Goal: Transaction & Acquisition: Purchase product/service

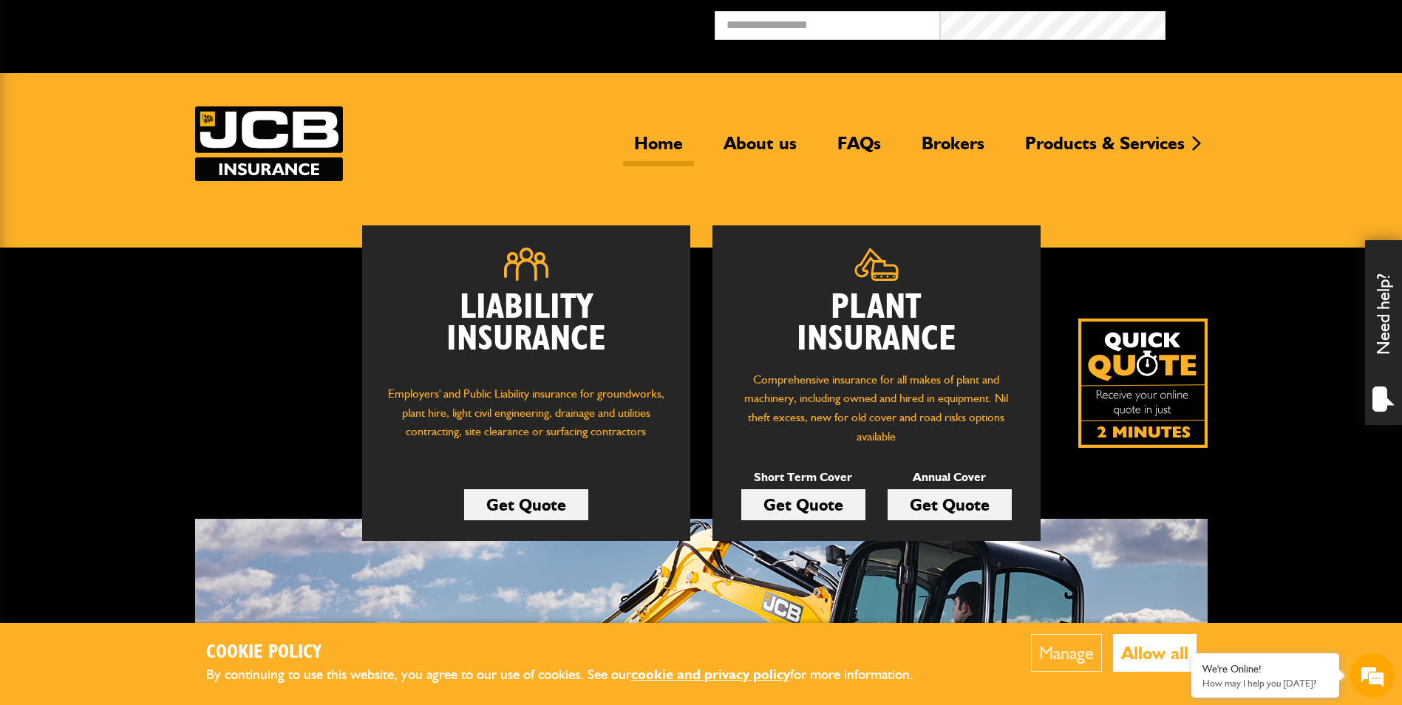
click at [948, 501] on link "Get Quote" at bounding box center [950, 504] width 124 height 31
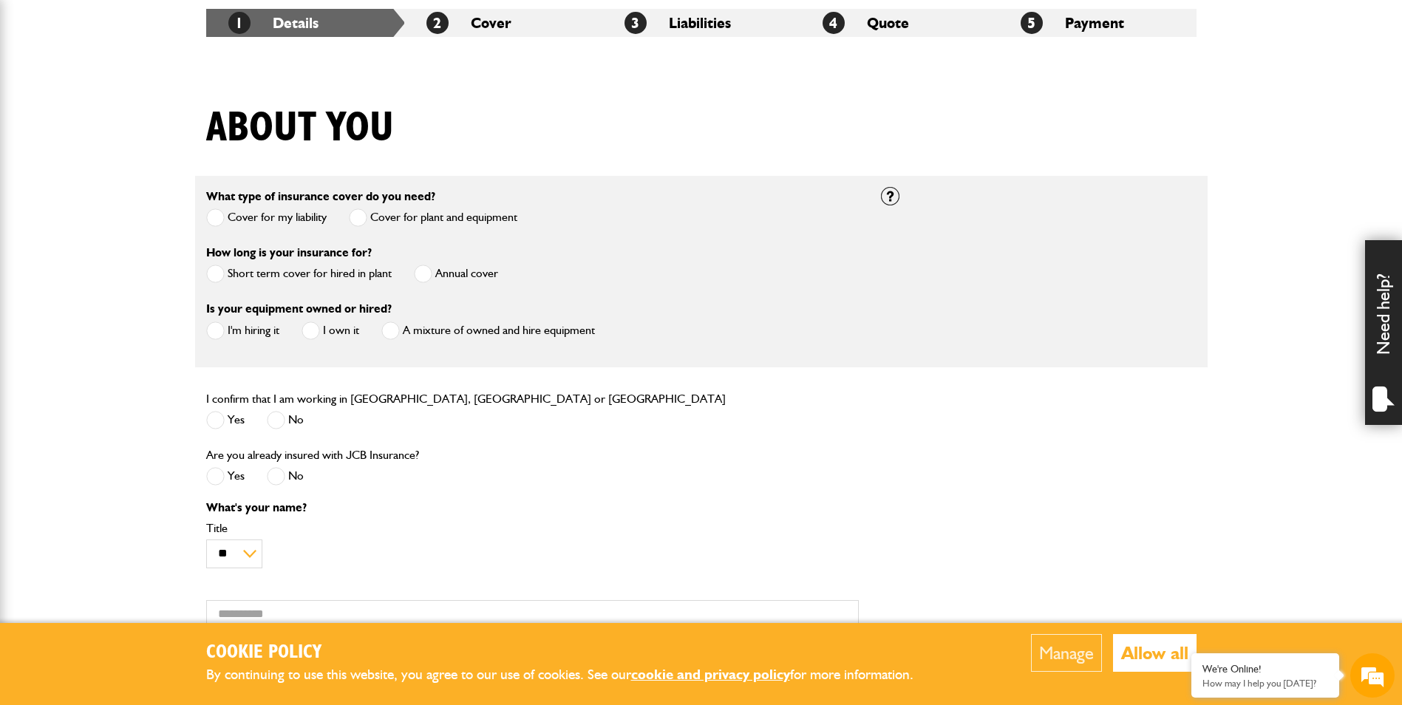
scroll to position [296, 0]
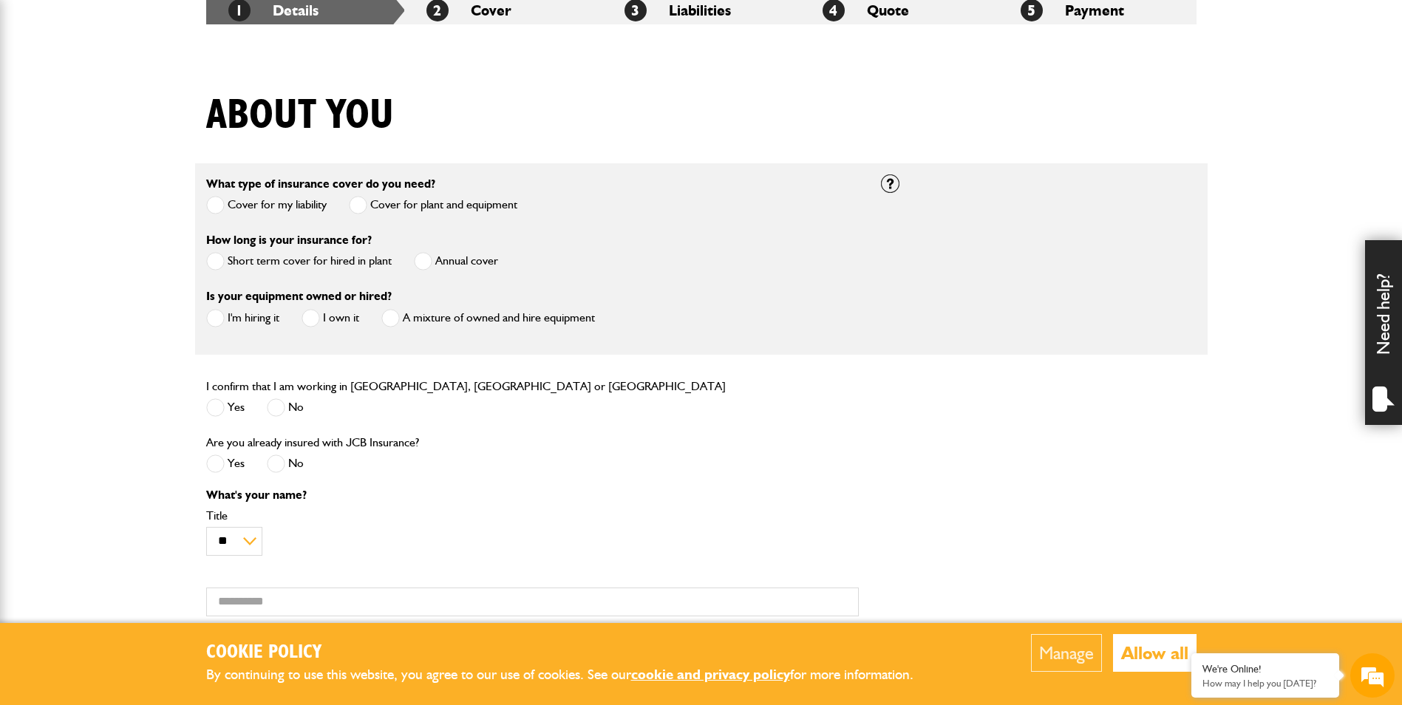
click at [419, 258] on span at bounding box center [423, 261] width 18 height 18
click at [204, 321] on div "Is your equipment owned or hired? I'm hiring it I own it A mixture of owned and…" at bounding box center [532, 315] width 675 height 56
click at [220, 321] on span at bounding box center [215, 318] width 18 height 18
click at [225, 402] on label "Yes" at bounding box center [225, 407] width 38 height 18
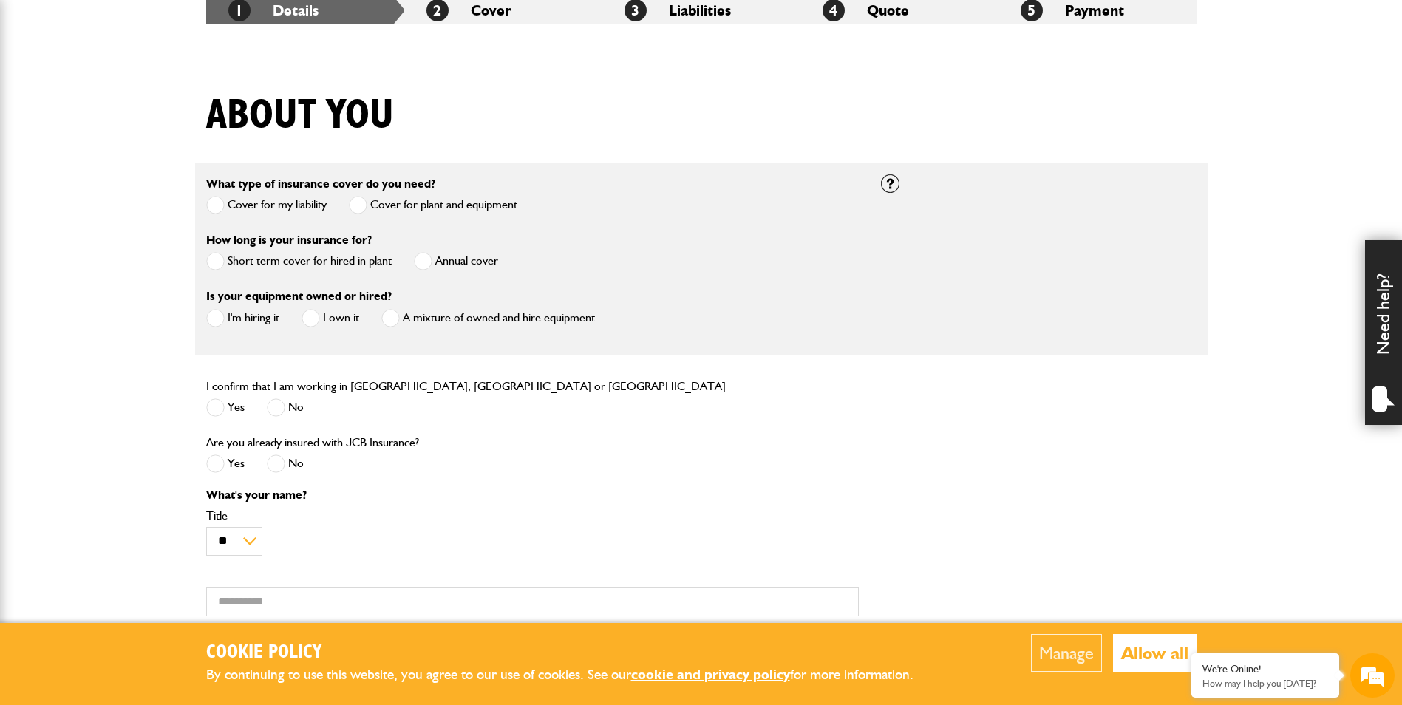
click at [282, 472] on span at bounding box center [276, 464] width 18 height 18
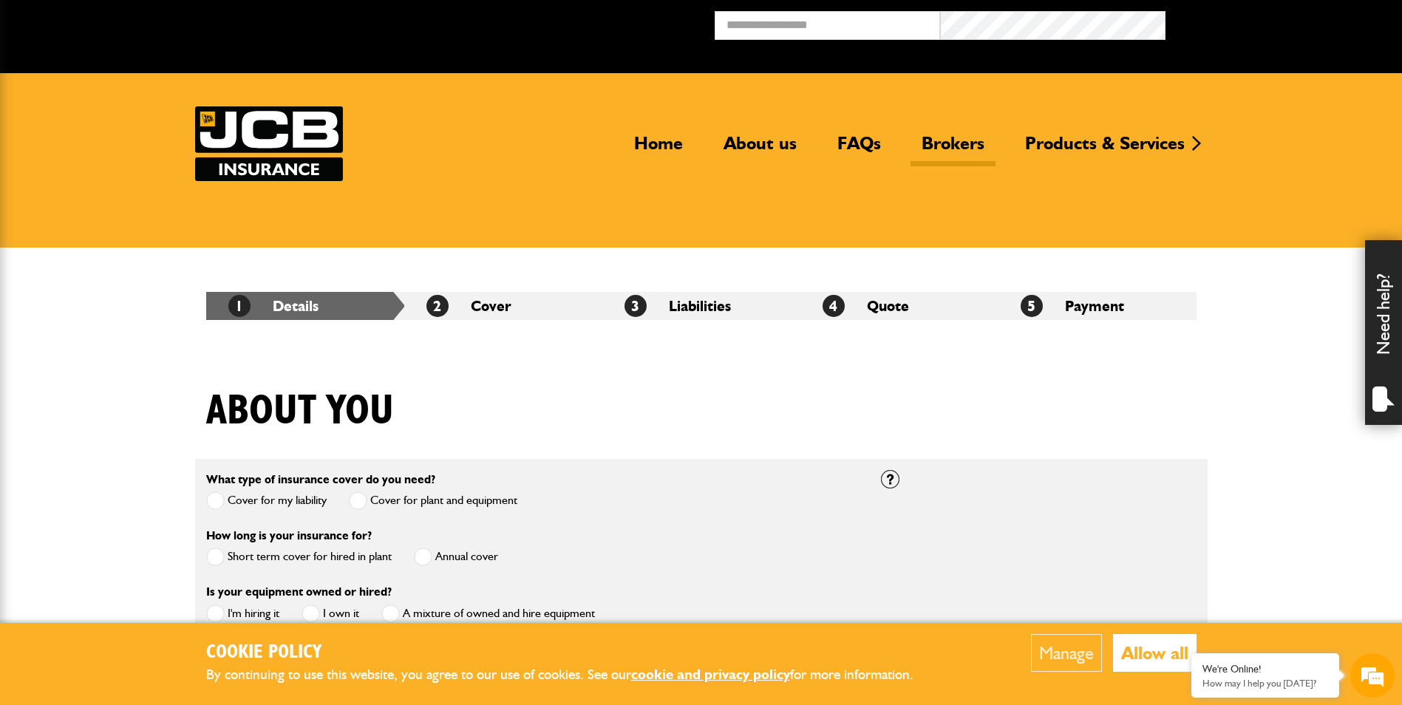
click at [950, 138] on link "Brokers" at bounding box center [953, 149] width 85 height 34
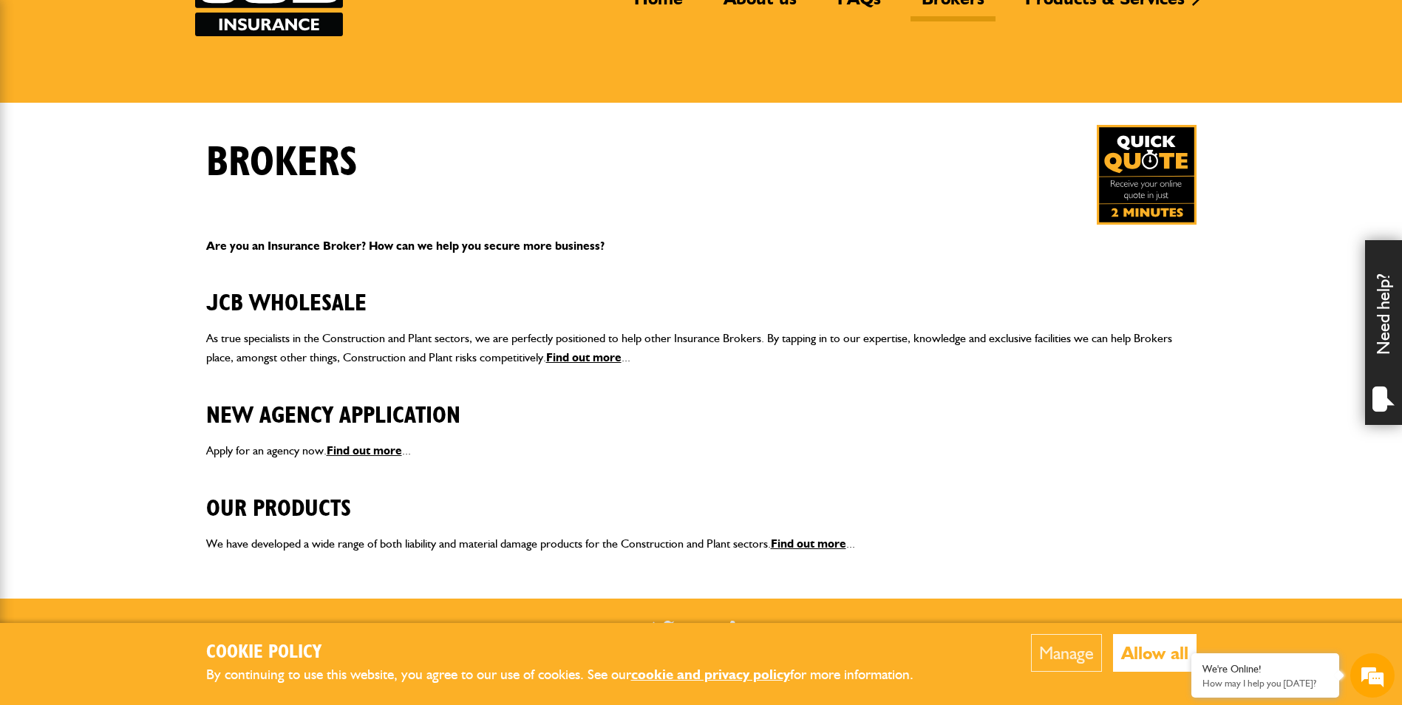
scroll to position [148, 0]
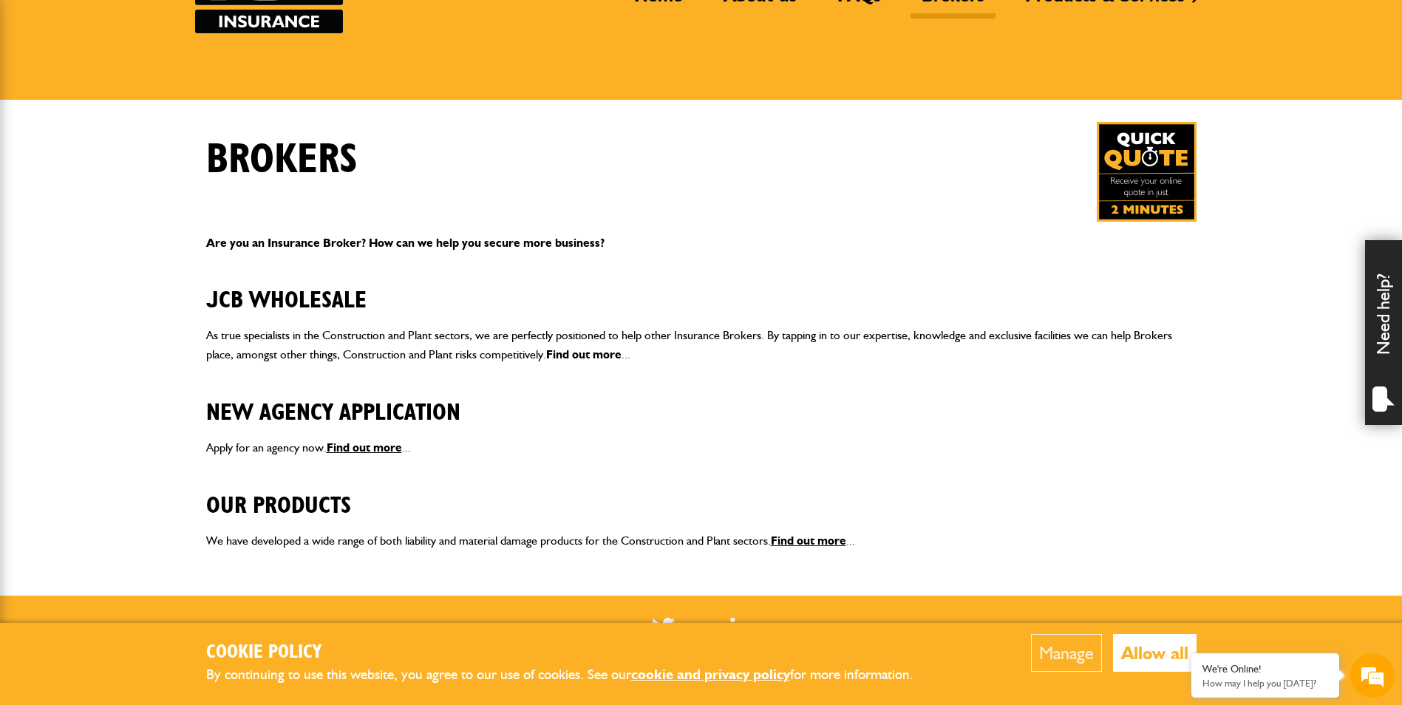
click at [558, 351] on link "Find out more" at bounding box center [583, 354] width 75 height 14
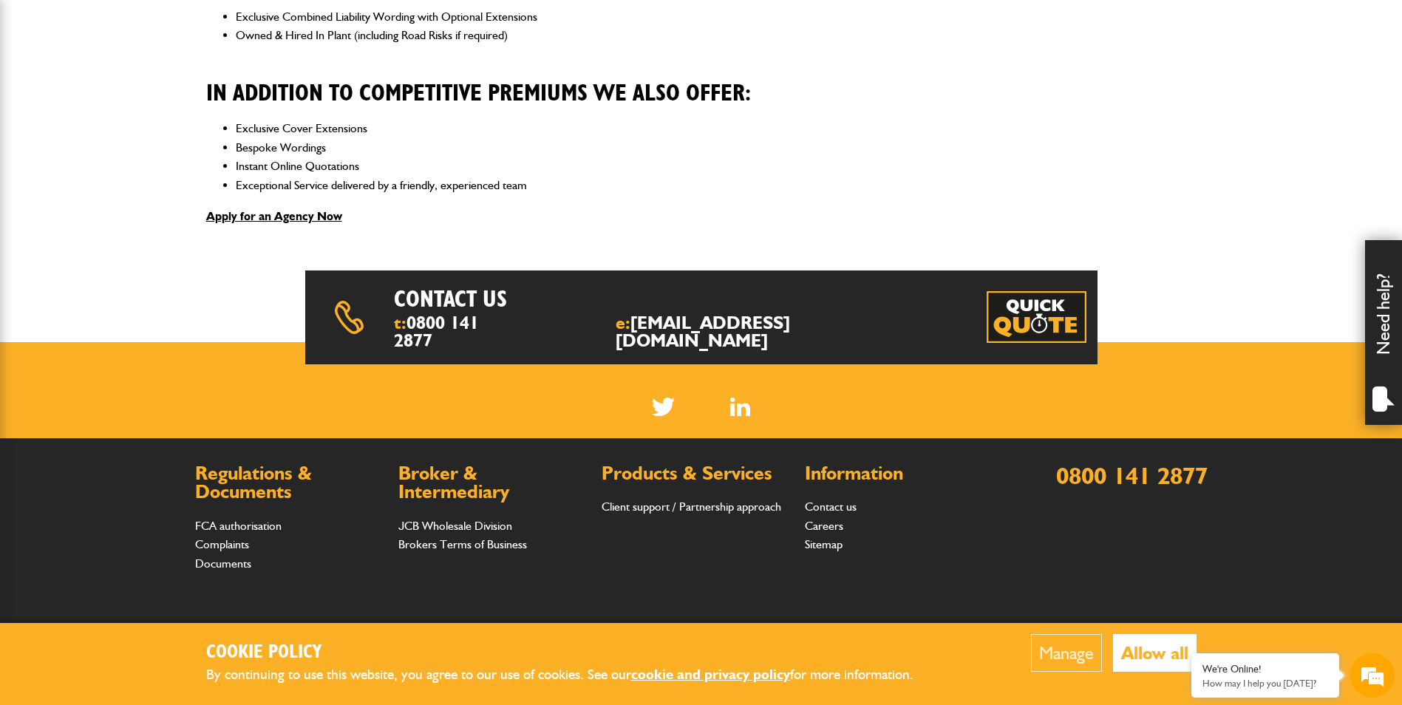
scroll to position [517, 0]
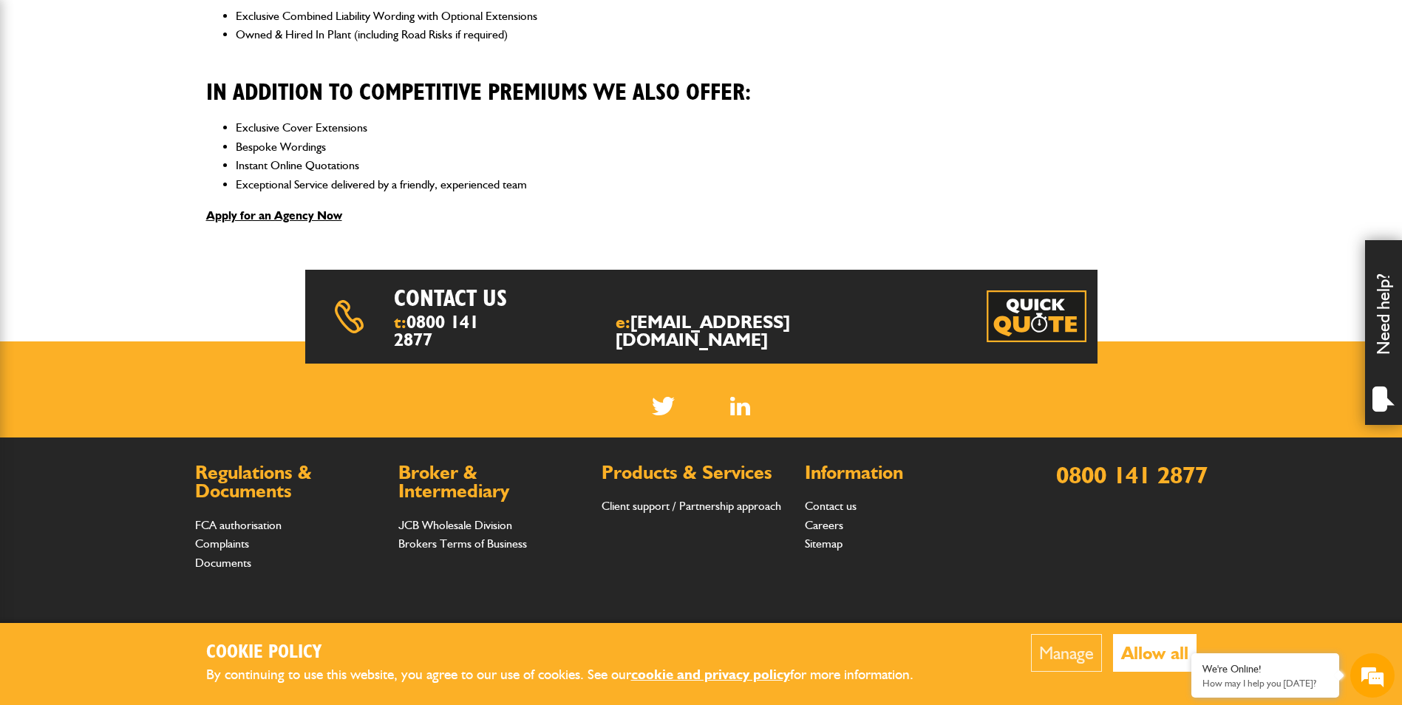
click at [1158, 646] on button "Allow all" at bounding box center [1155, 653] width 84 height 38
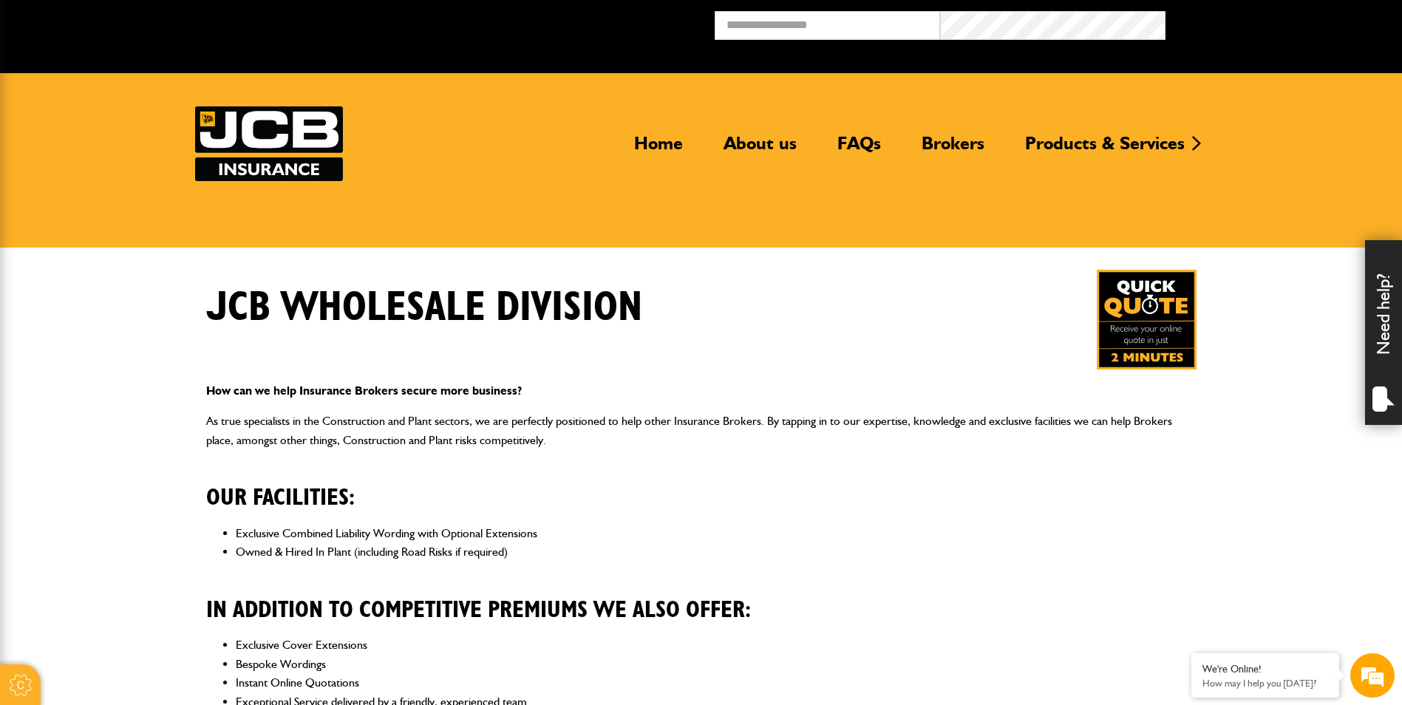
scroll to position [0, 0]
